Goal: Transaction & Acquisition: Purchase product/service

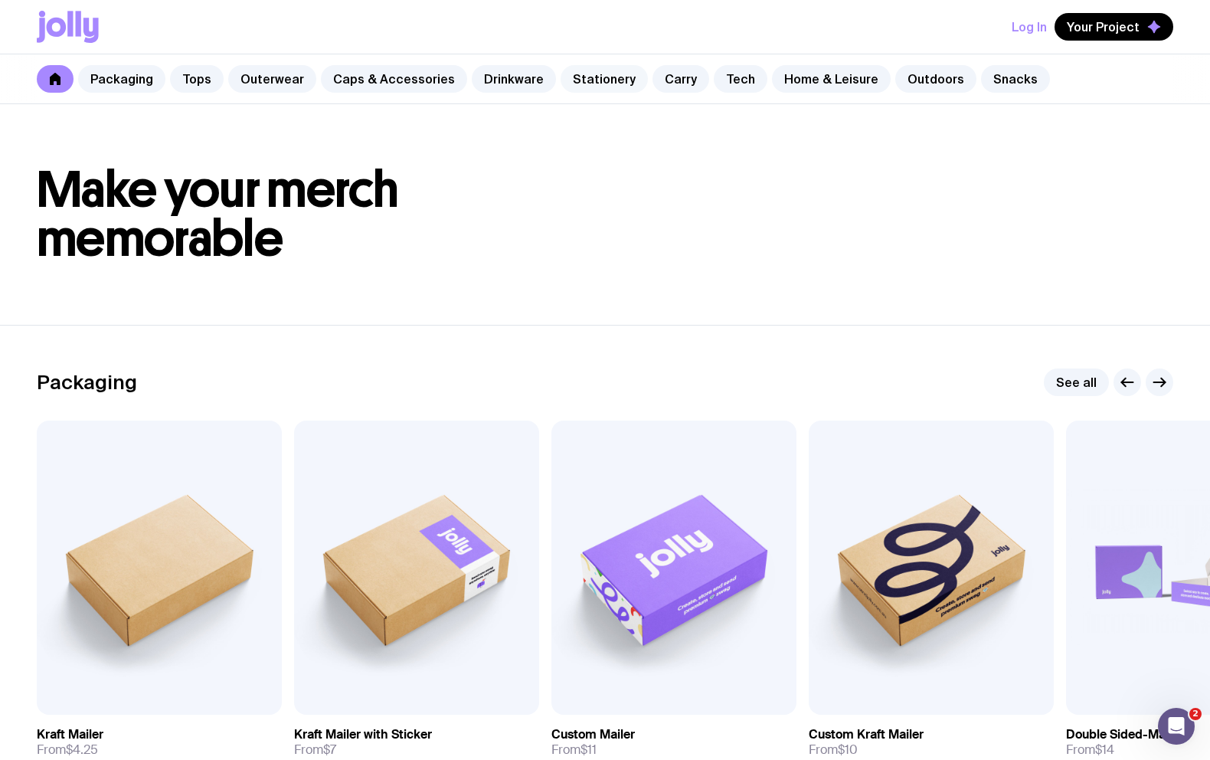
click at [586, 80] on link "Stationery" at bounding box center [604, 79] width 87 height 28
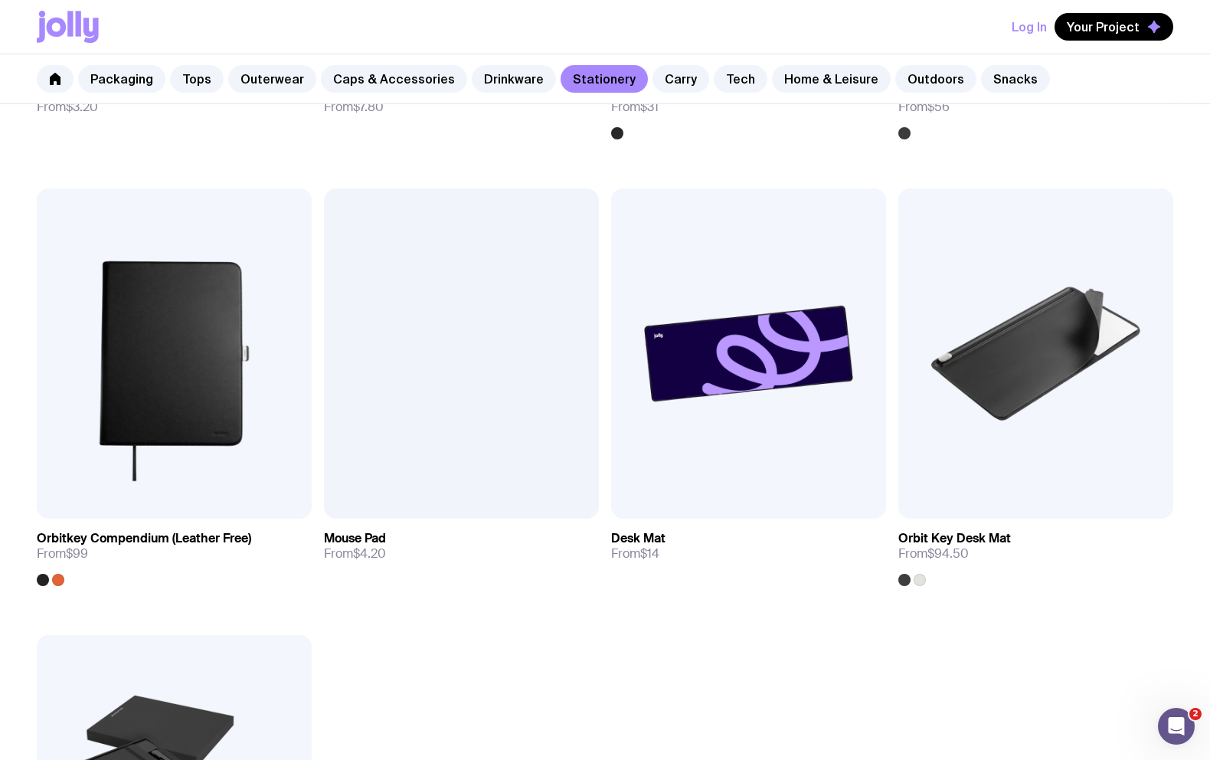
scroll to position [2469, 0]
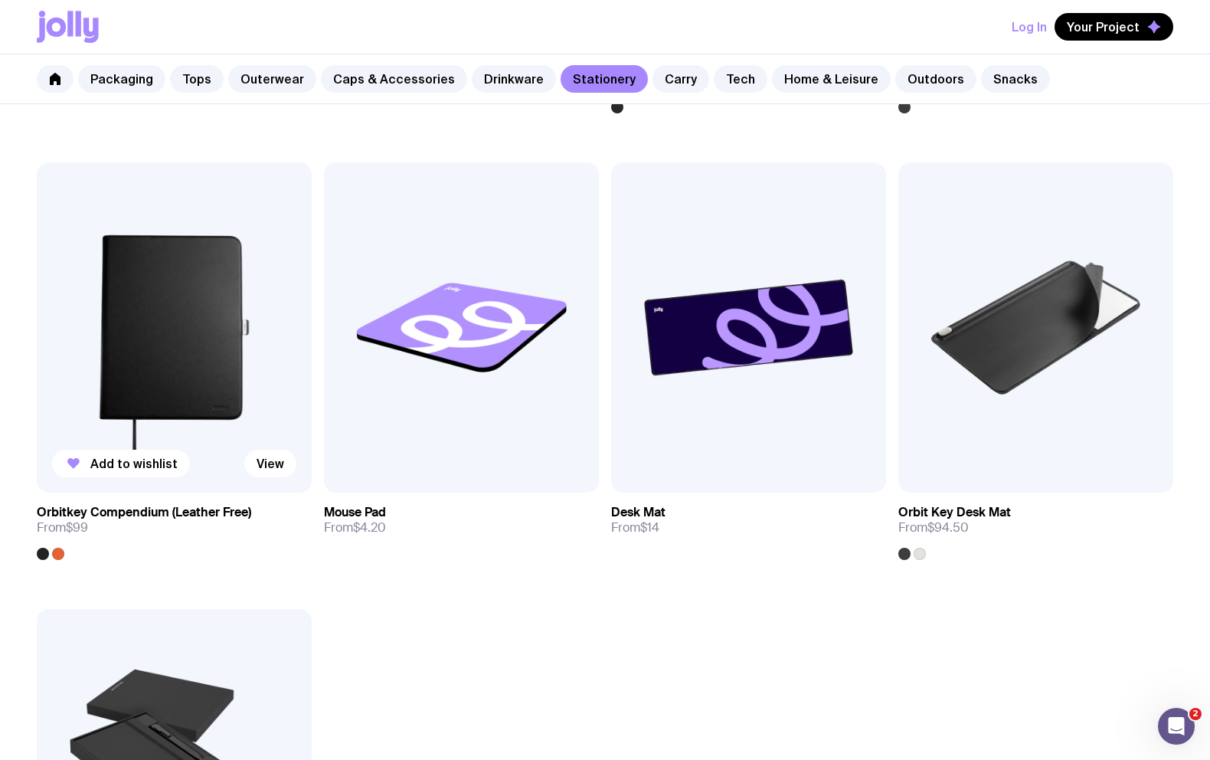
click at [252, 395] on img at bounding box center [174, 327] width 275 height 330
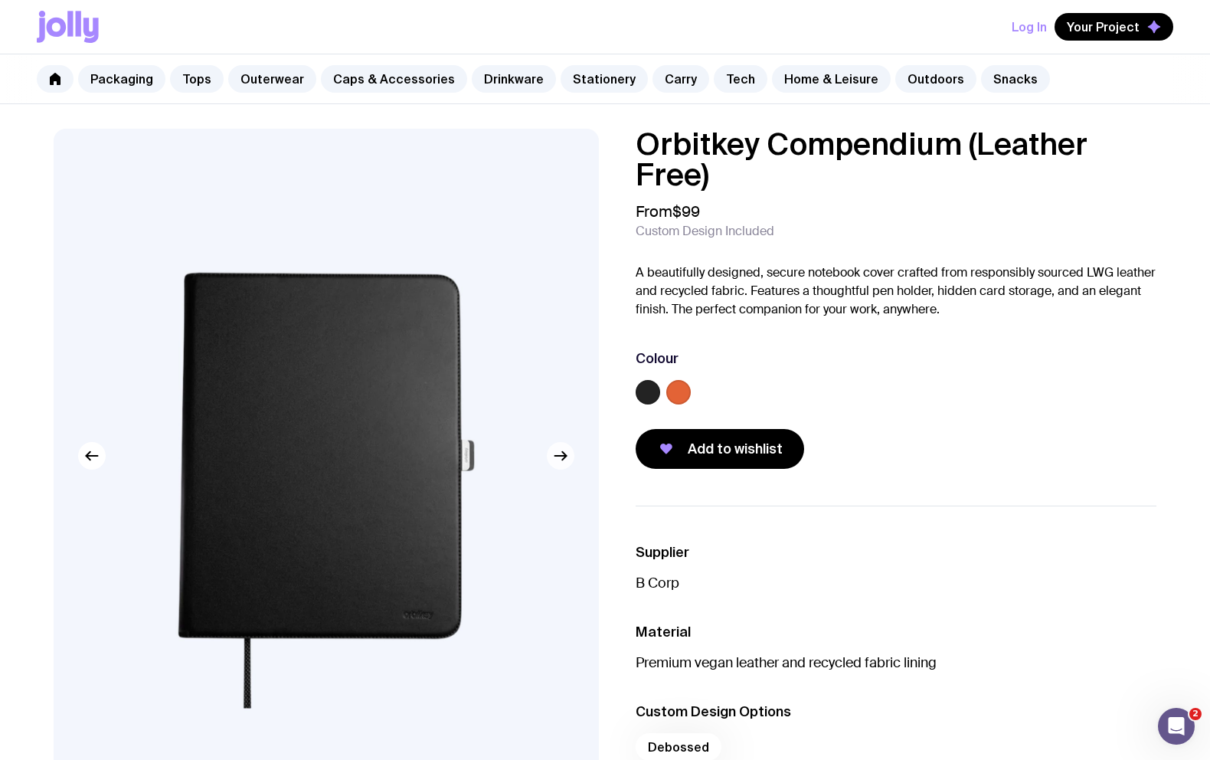
click at [565, 456] on icon "button" at bounding box center [560, 456] width 11 height 0
click at [561, 460] on icon "button" at bounding box center [561, 456] width 18 height 18
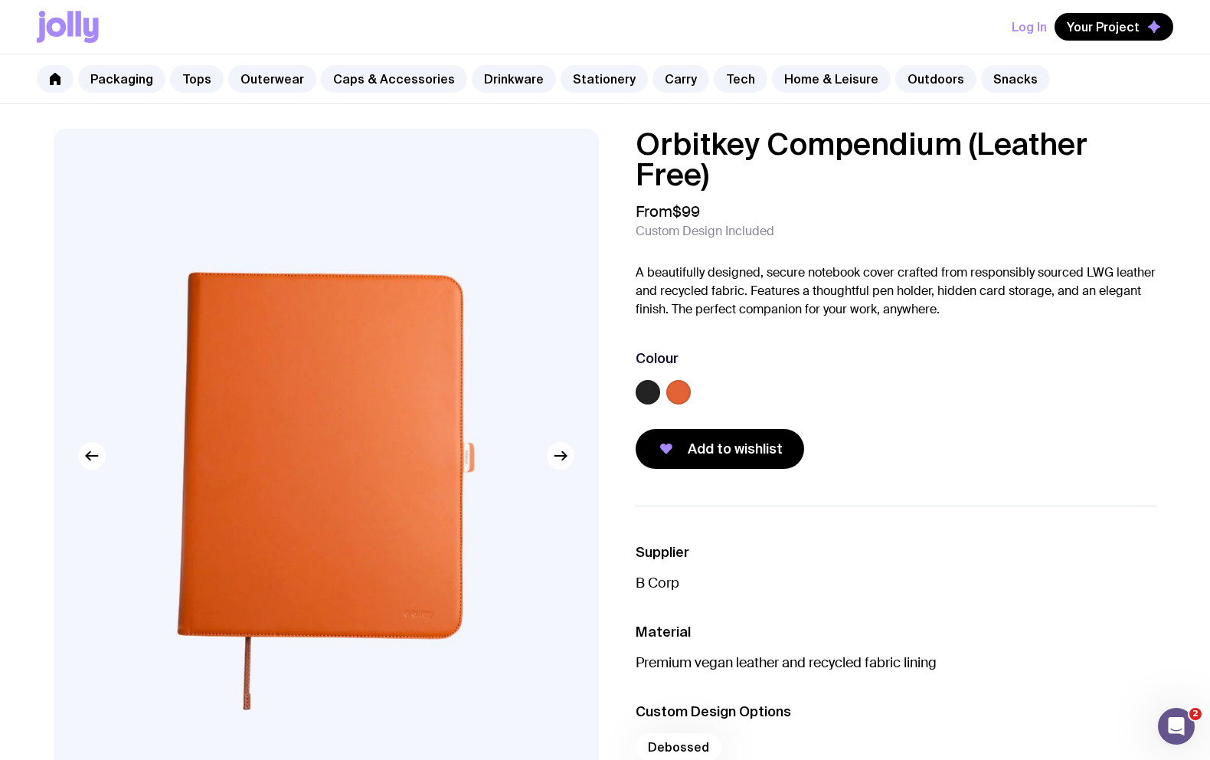
click at [561, 460] on icon "button" at bounding box center [561, 456] width 18 height 18
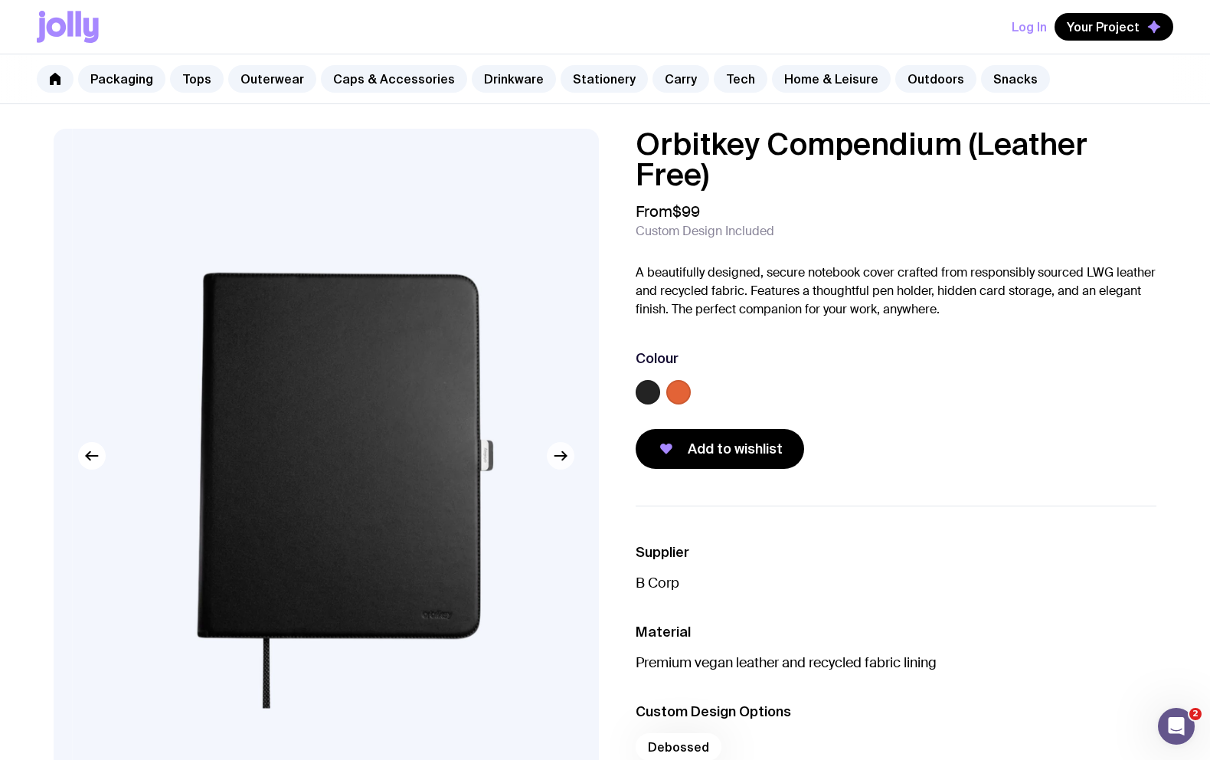
click at [561, 460] on icon "button" at bounding box center [561, 456] width 18 height 18
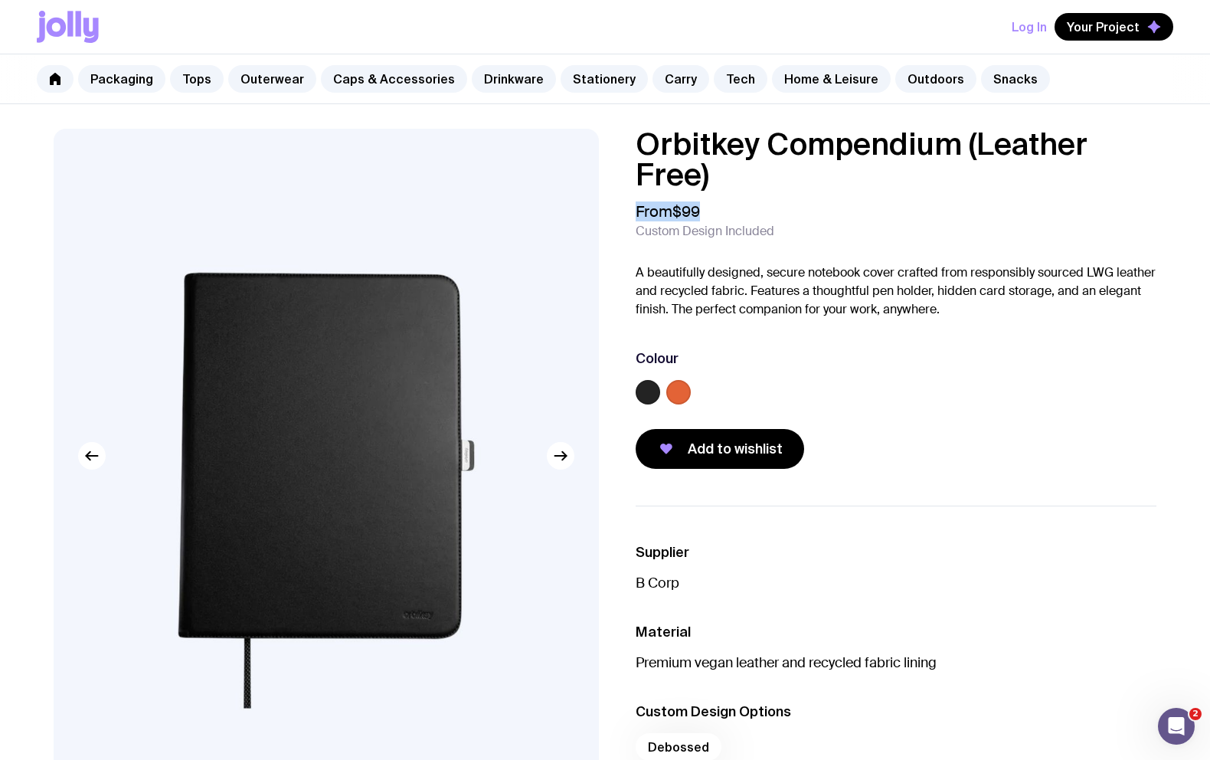
drag, startPoint x: 702, startPoint y: 214, endPoint x: 610, endPoint y: 250, distance: 99.7
click at [624, 214] on div "Orbitkey Compendium (Leather Free) From $99 Custom Design Included A beautifull…" at bounding box center [883, 299] width 545 height 340
click at [725, 216] on div "From $99 Custom Design Included" at bounding box center [896, 220] width 521 height 37
click at [88, 31] on icon at bounding box center [90, 30] width 15 height 25
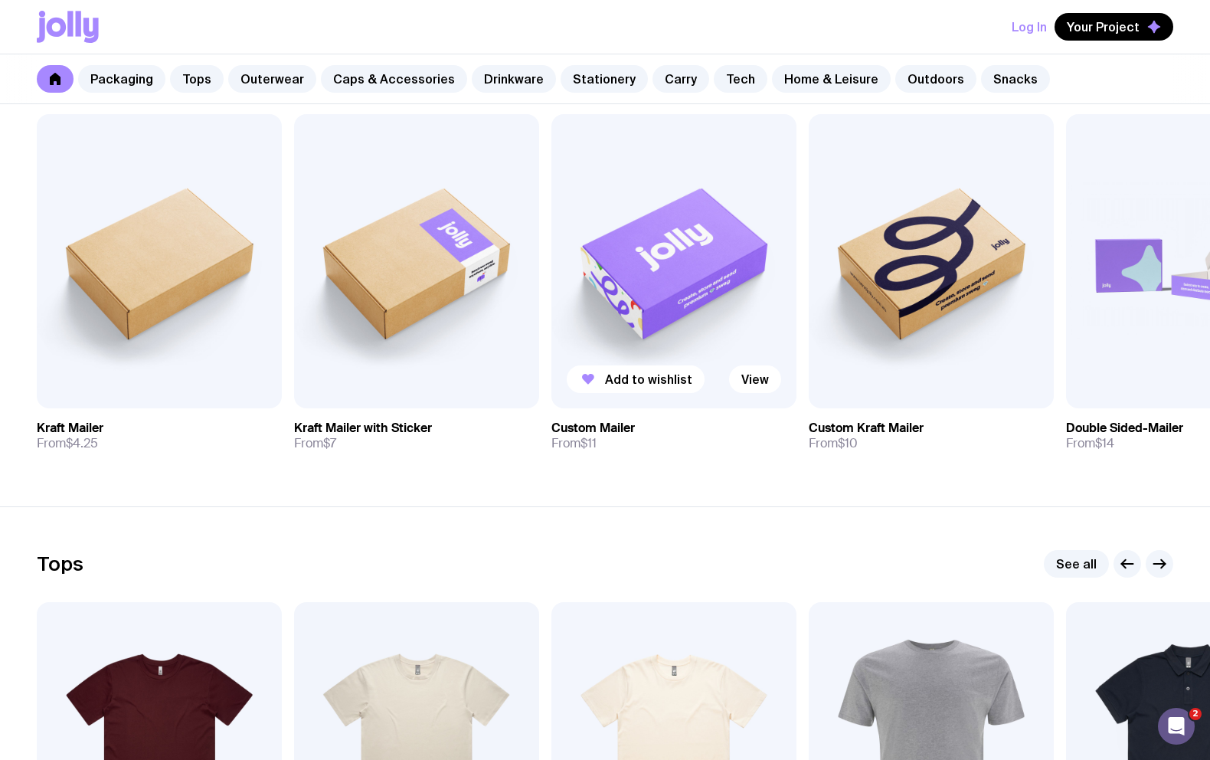
scroll to position [153, 0]
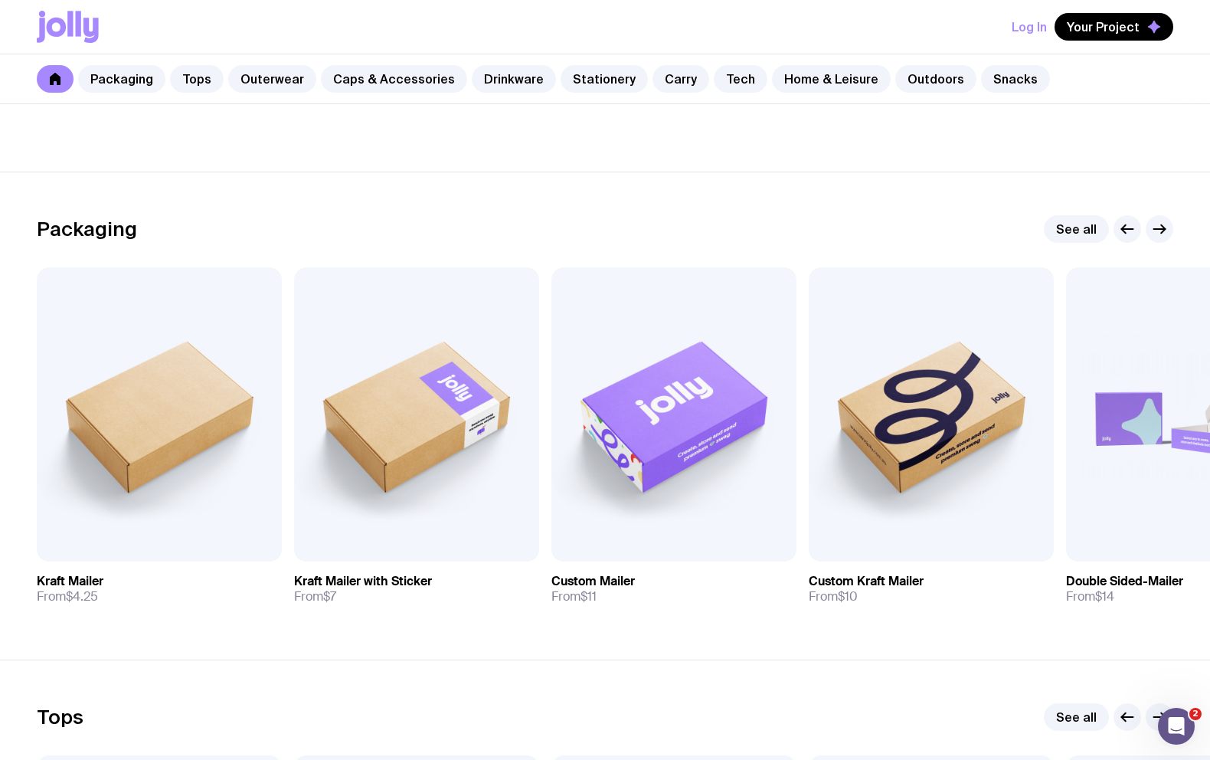
click at [51, 85] on link at bounding box center [55, 79] width 37 height 28
click at [1023, 32] on button "Log In" at bounding box center [1029, 27] width 35 height 28
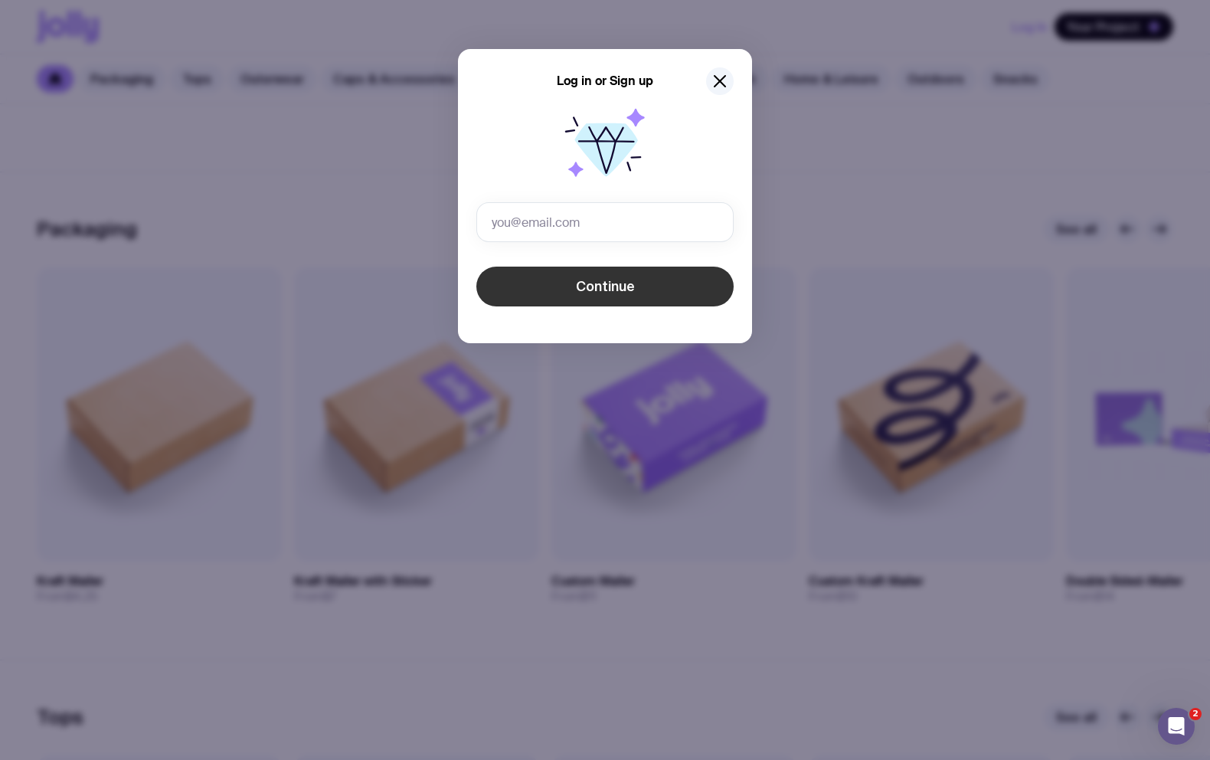
type input "[PERSON_NAME][EMAIL_ADDRESS][PERSON_NAME][PERSON_NAME][DOMAIN_NAME]"
click at [530, 289] on button "Continue" at bounding box center [604, 287] width 257 height 40
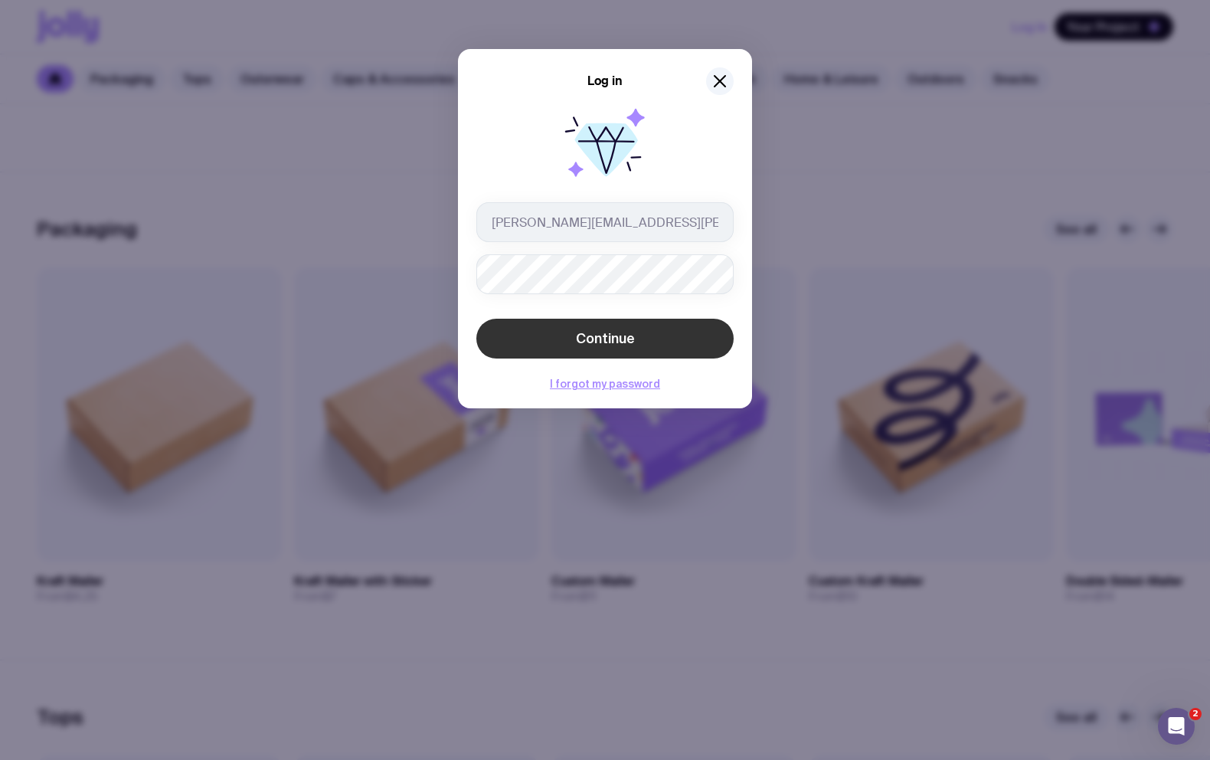
click at [648, 330] on button "Continue" at bounding box center [604, 339] width 257 height 40
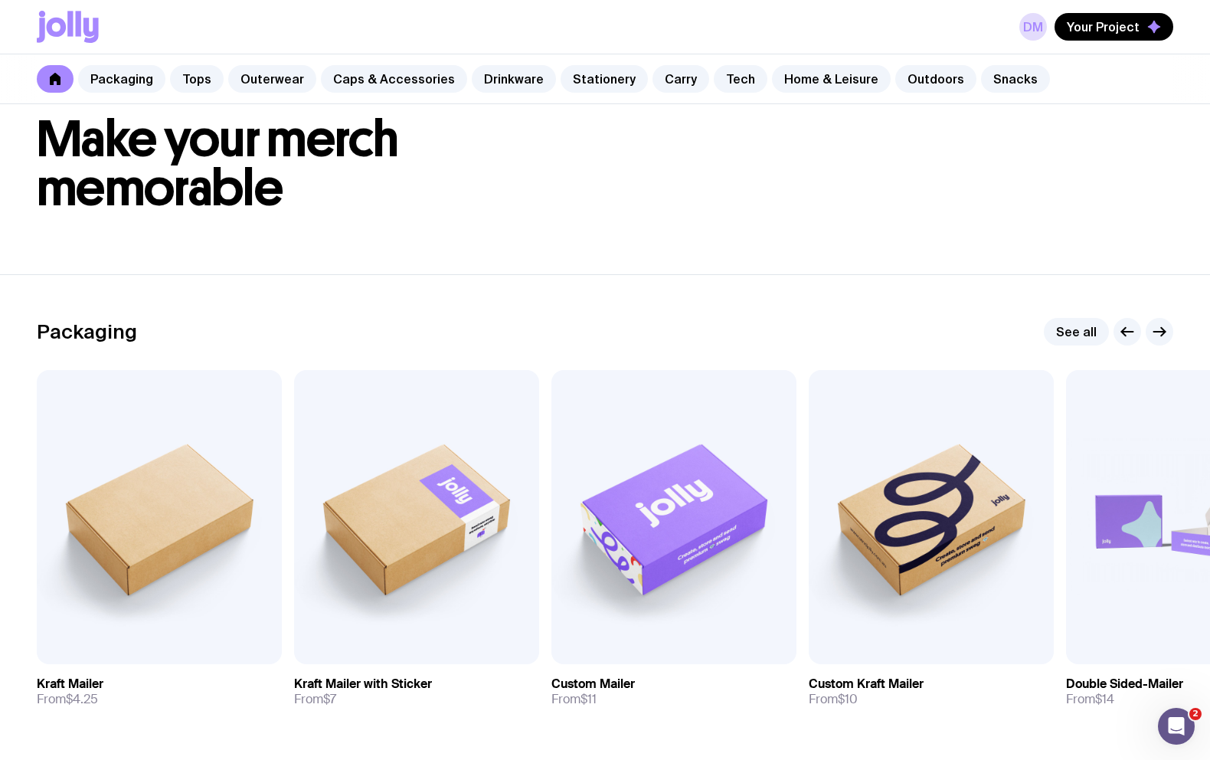
scroll to position [57, 0]
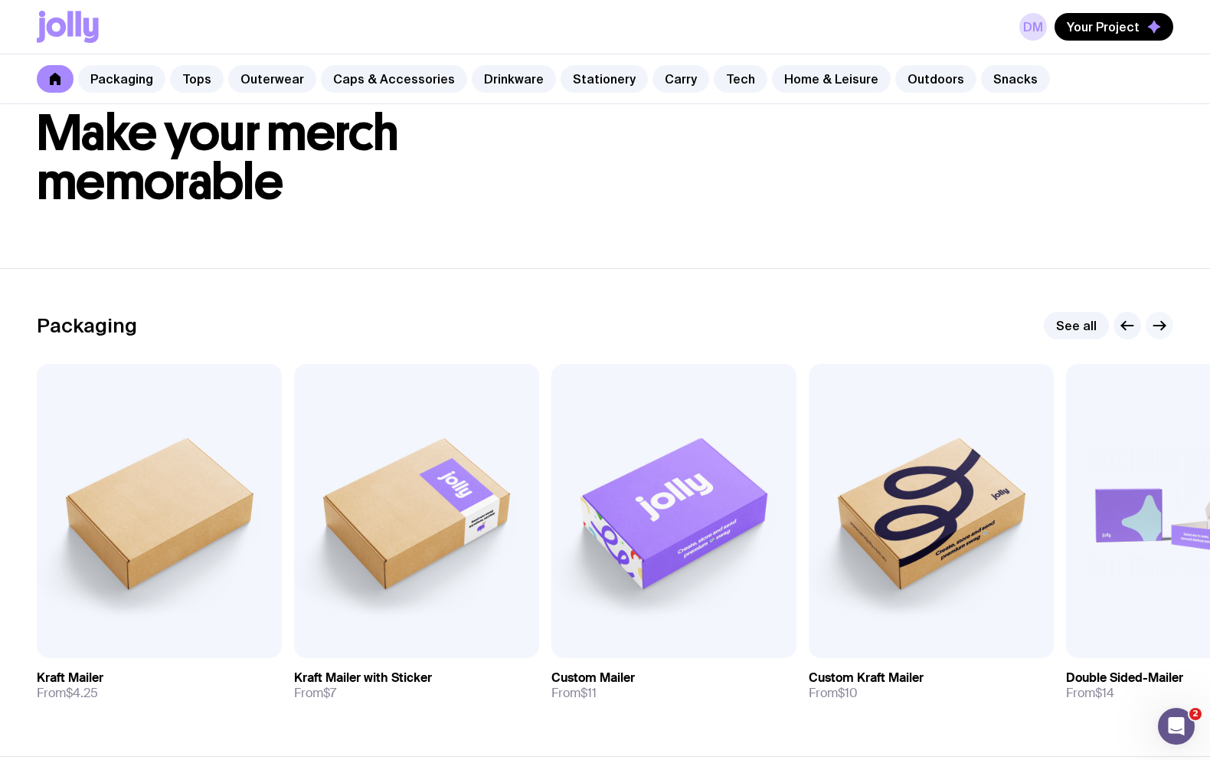
click at [1154, 327] on icon "button" at bounding box center [1160, 325] width 18 height 18
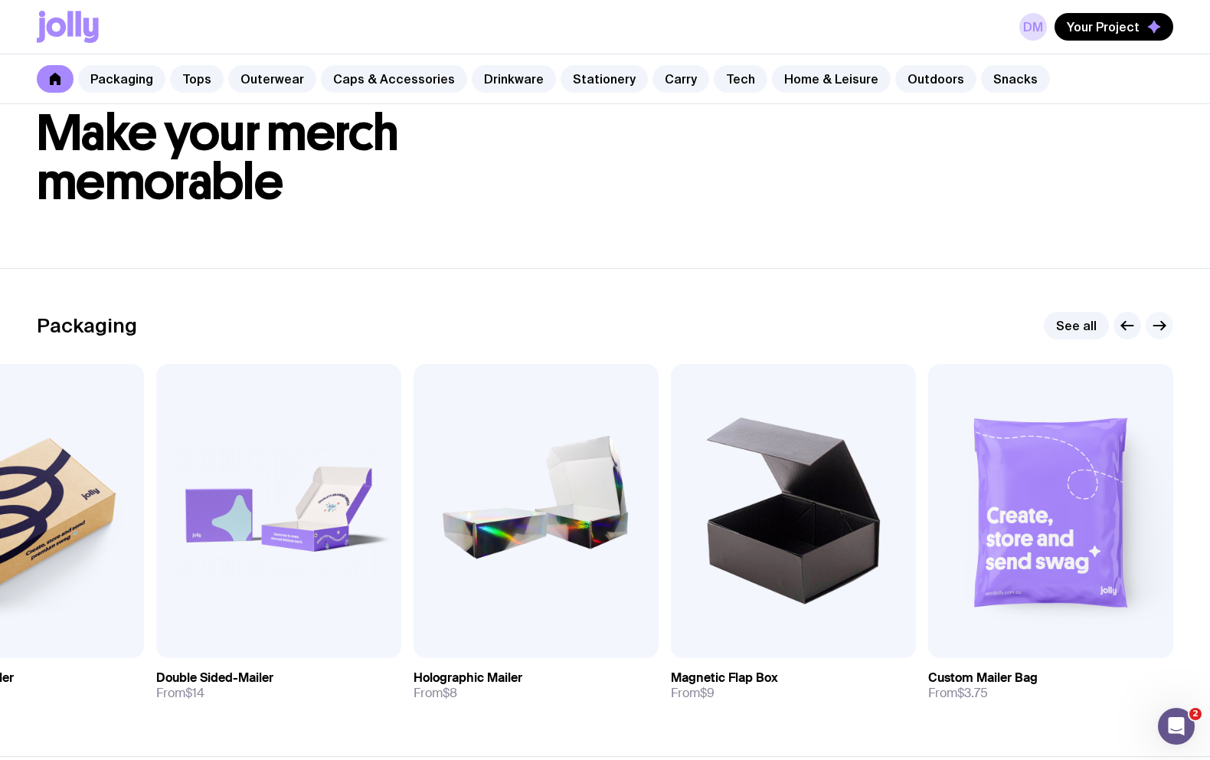
click at [1157, 326] on icon "button" at bounding box center [1160, 325] width 18 height 18
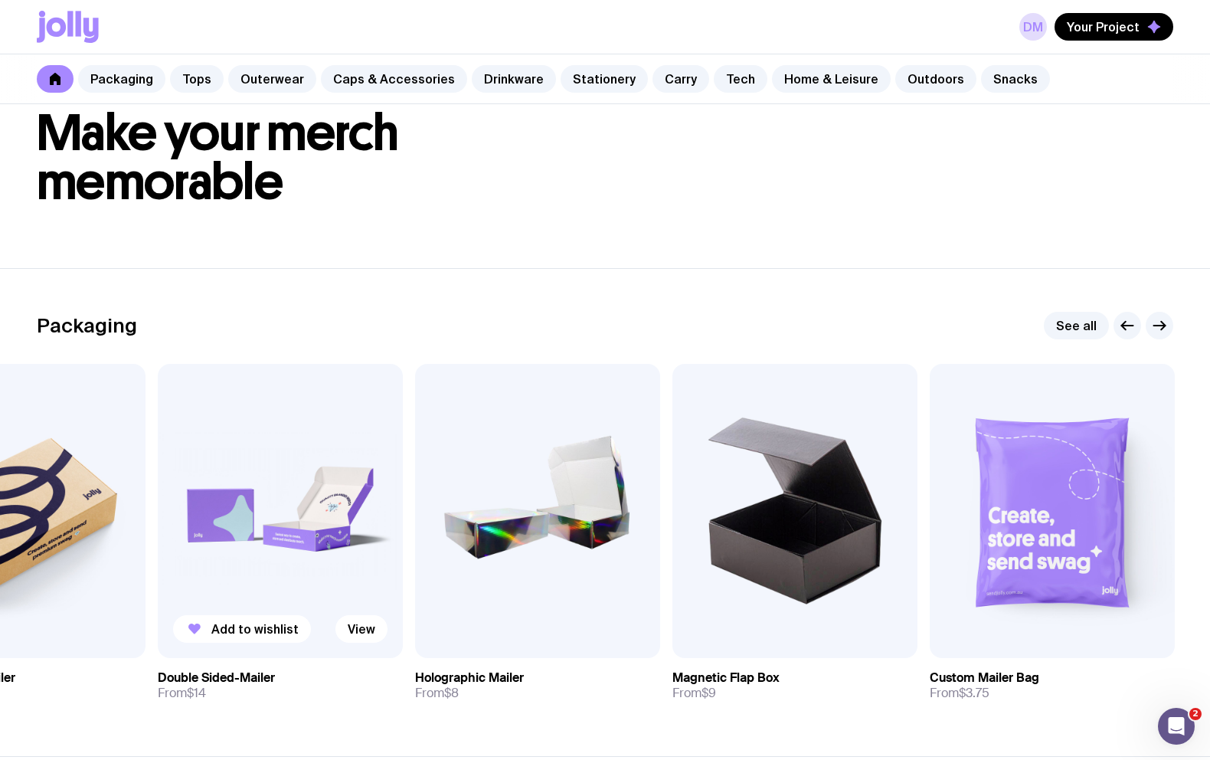
scroll to position [63, 0]
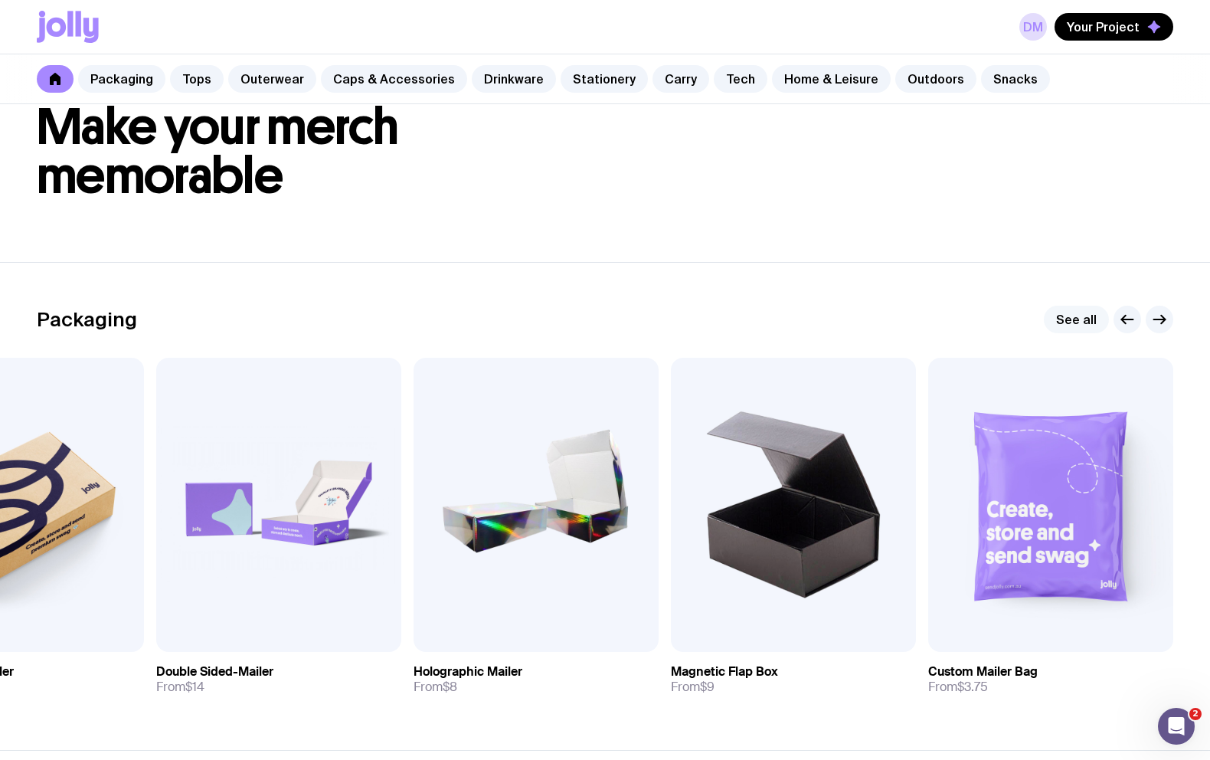
click at [1088, 319] on link "See all" at bounding box center [1076, 320] width 65 height 28
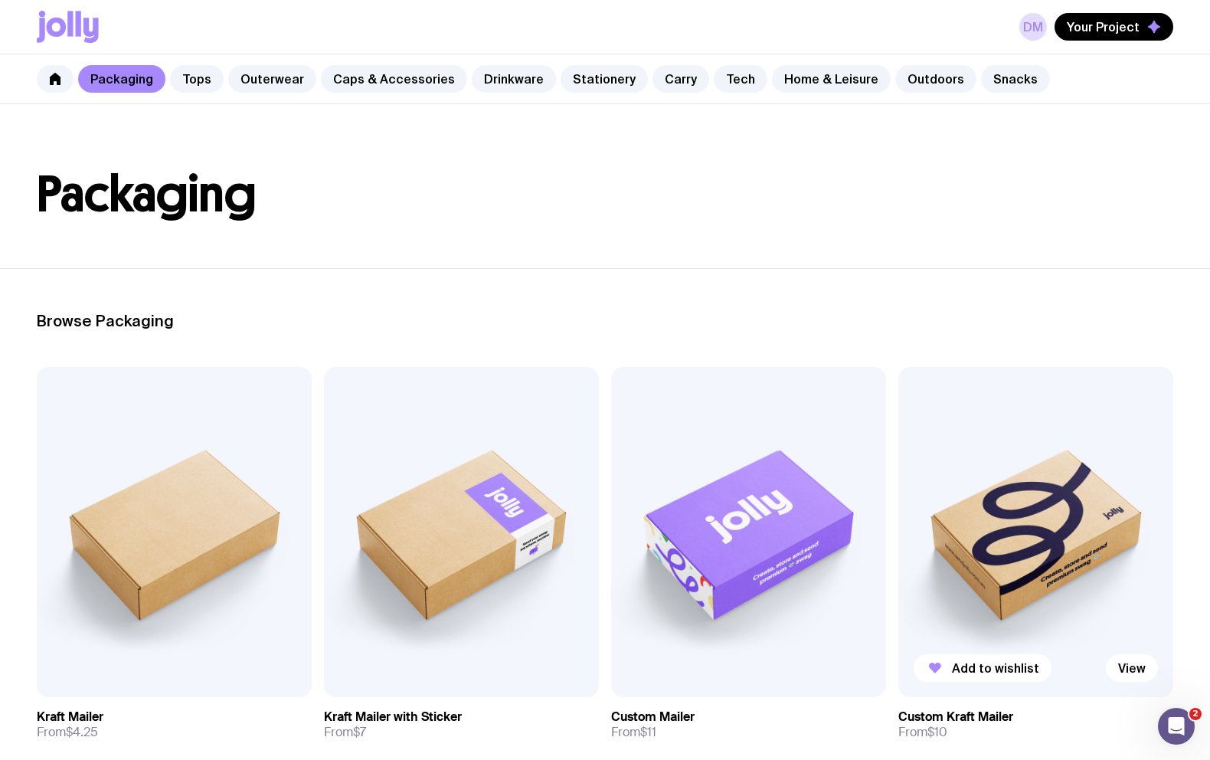
scroll to position [45, 0]
